Goal: Transaction & Acquisition: Book appointment/travel/reservation

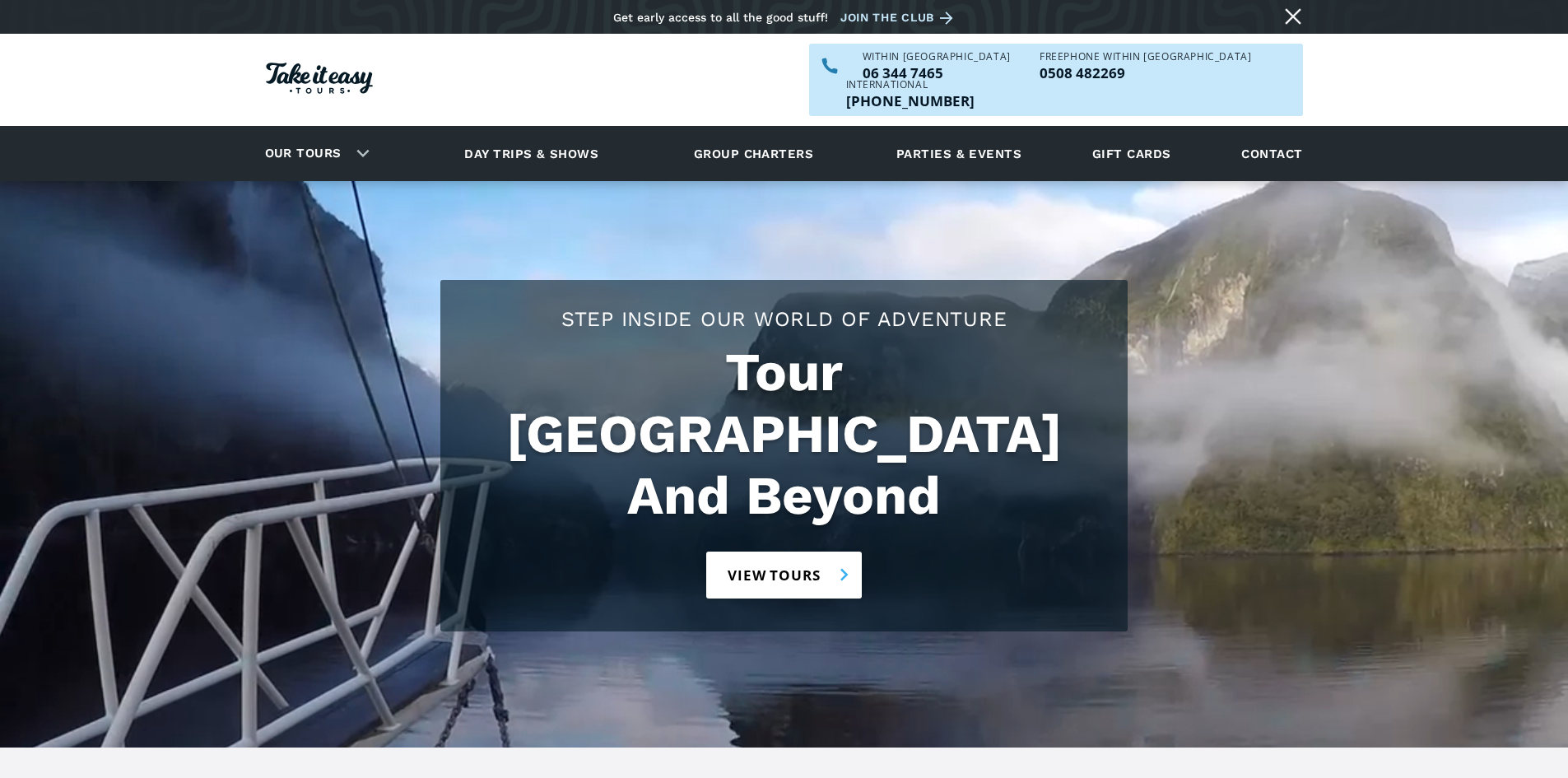
click at [780, 551] on link "View tours" at bounding box center [784, 575] width 156 height 47
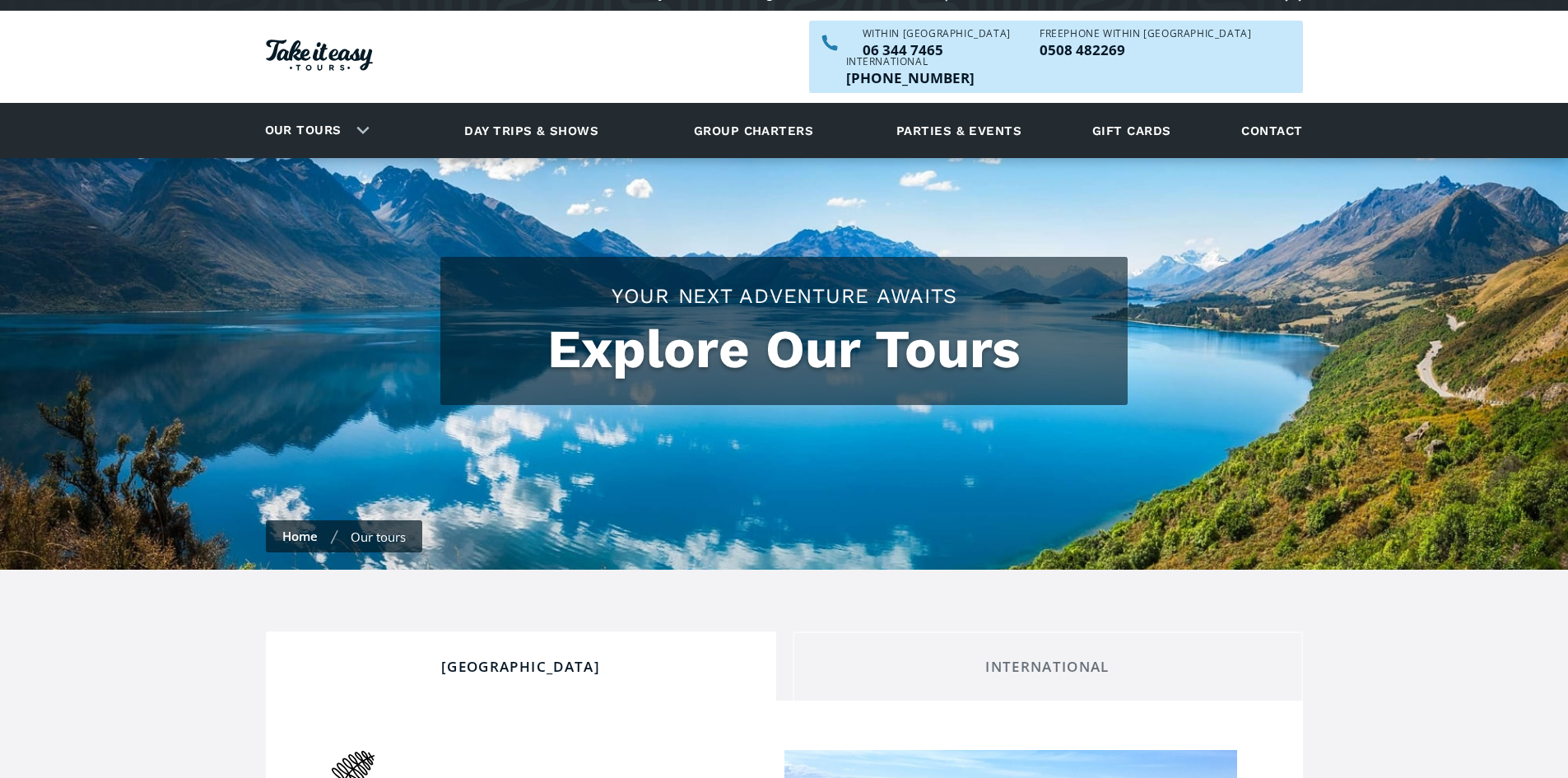
checkbox input "true"
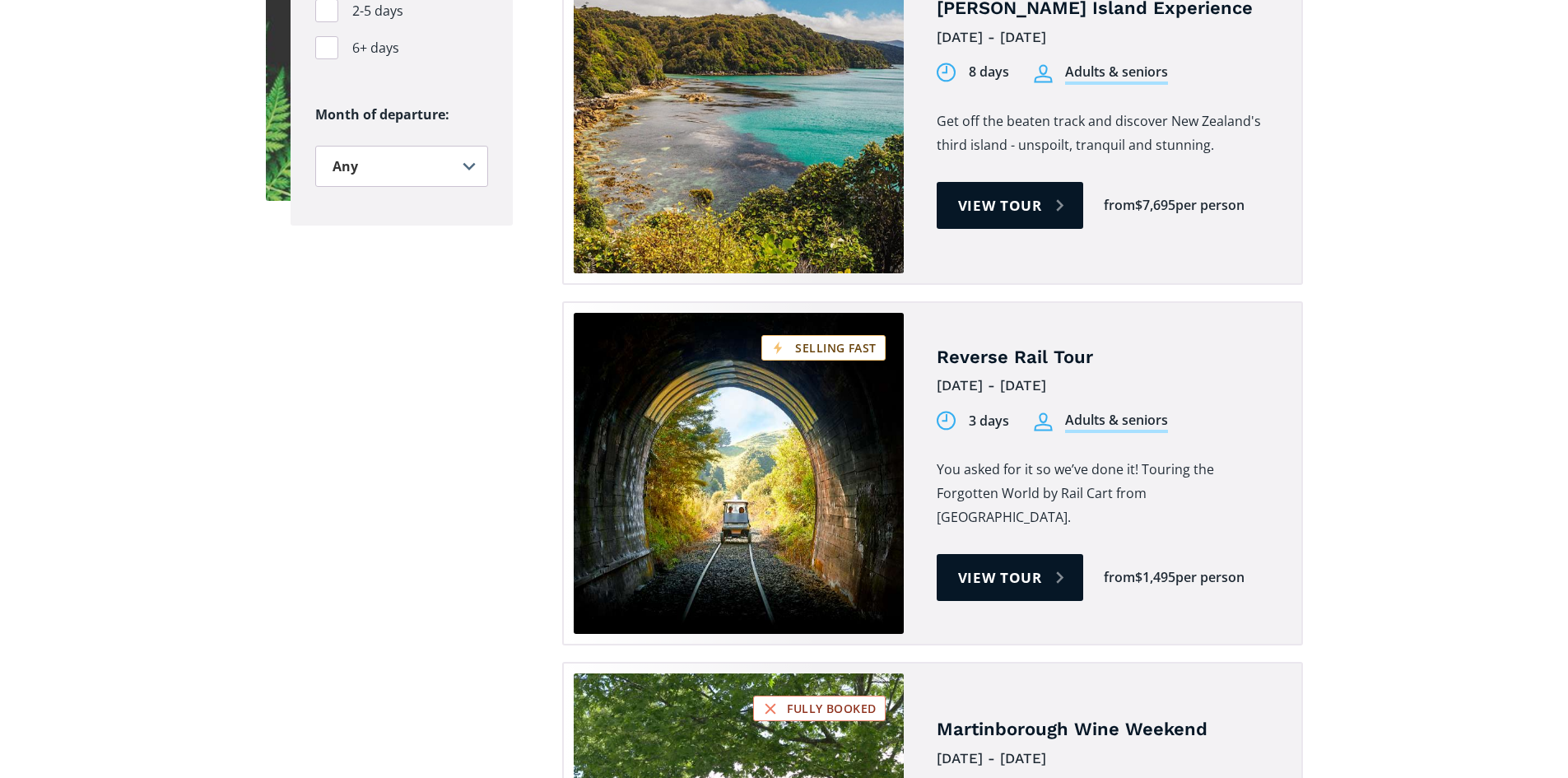
scroll to position [2140, 0]
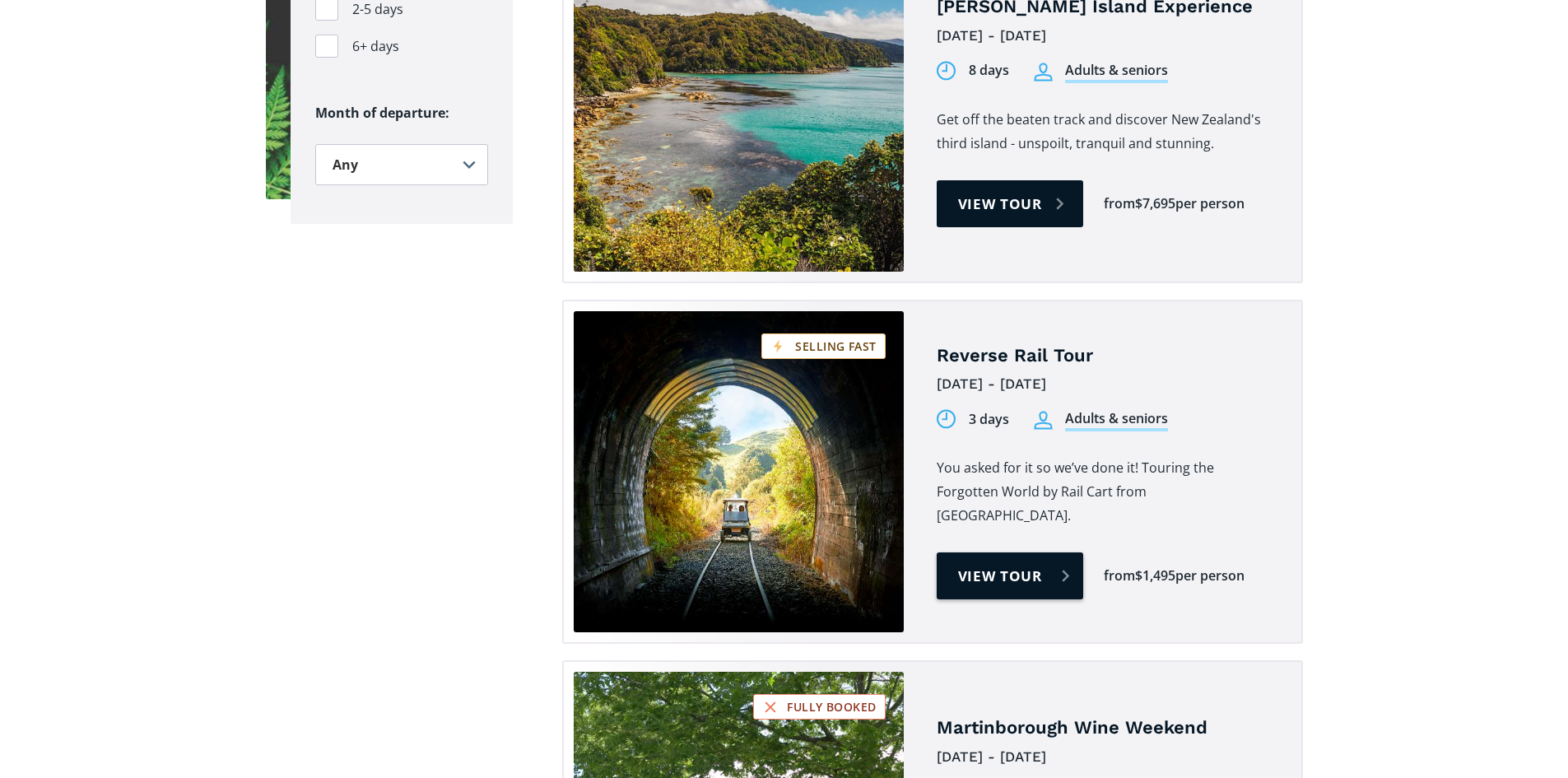
click at [994, 552] on link "View tour" at bounding box center [1010, 576] width 148 height 47
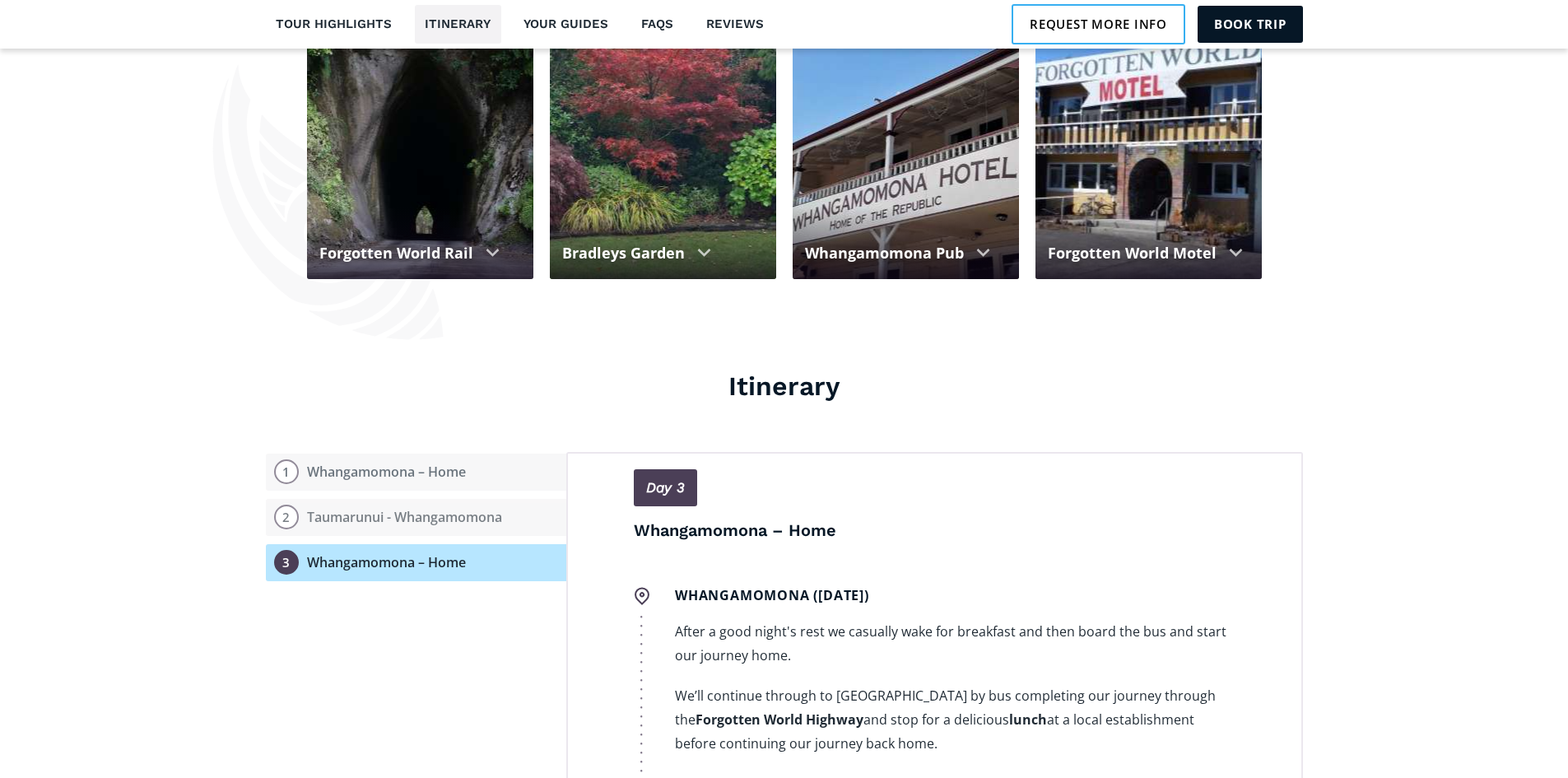
scroll to position [1481, 0]
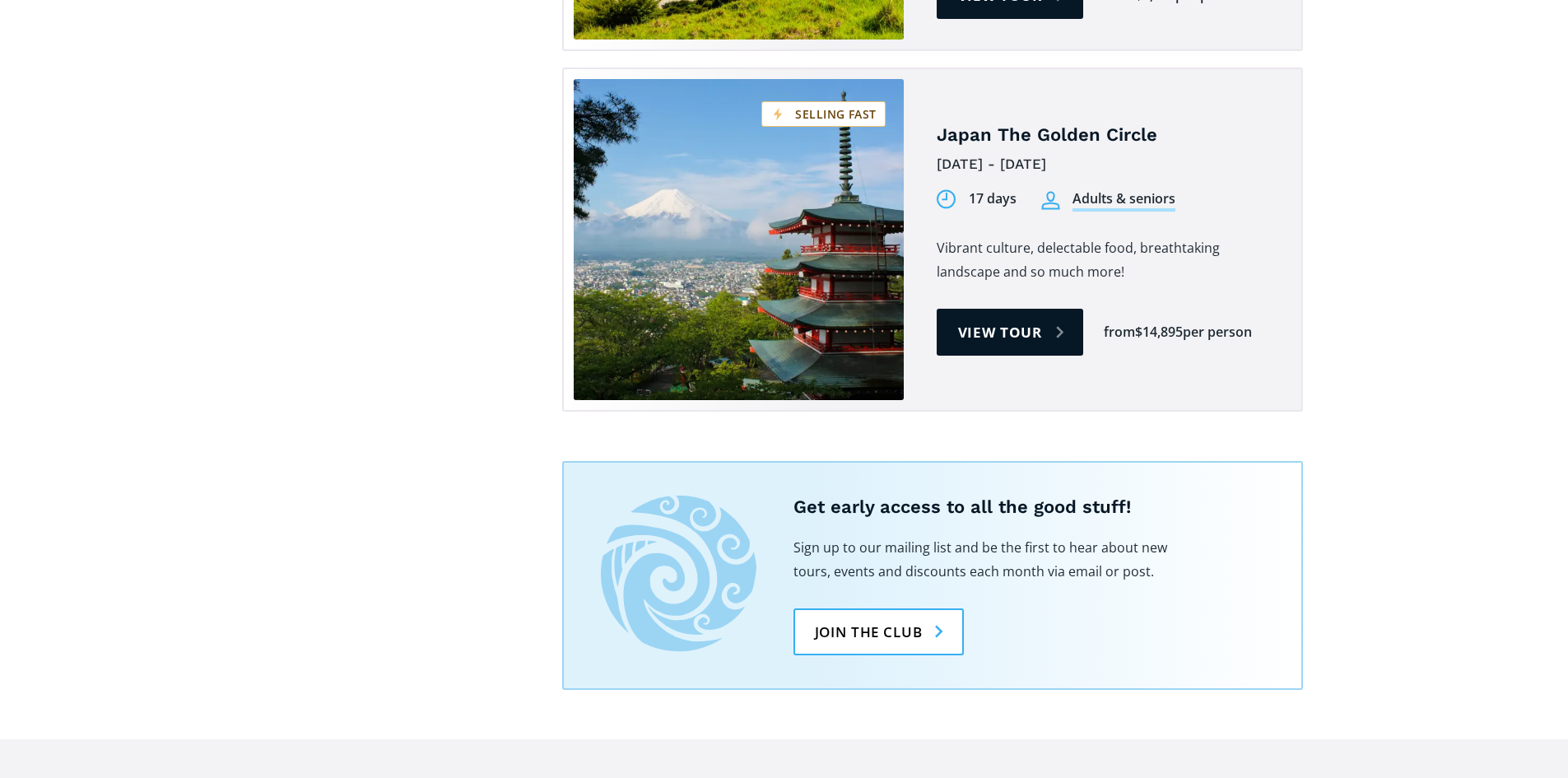
scroll to position [5348, 0]
